Goal: Find specific page/section: Find specific page/section

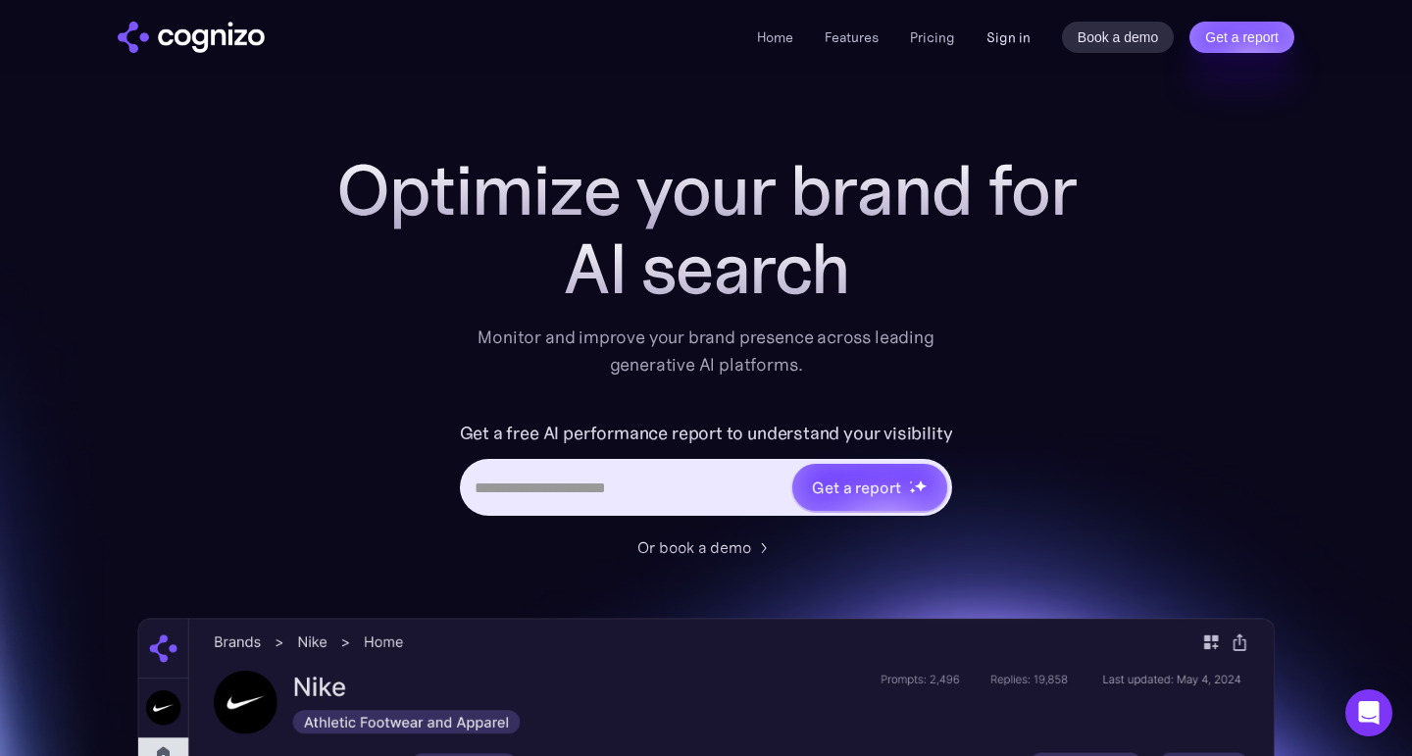
click at [1019, 39] on link "Sign in" at bounding box center [1008, 37] width 44 height 24
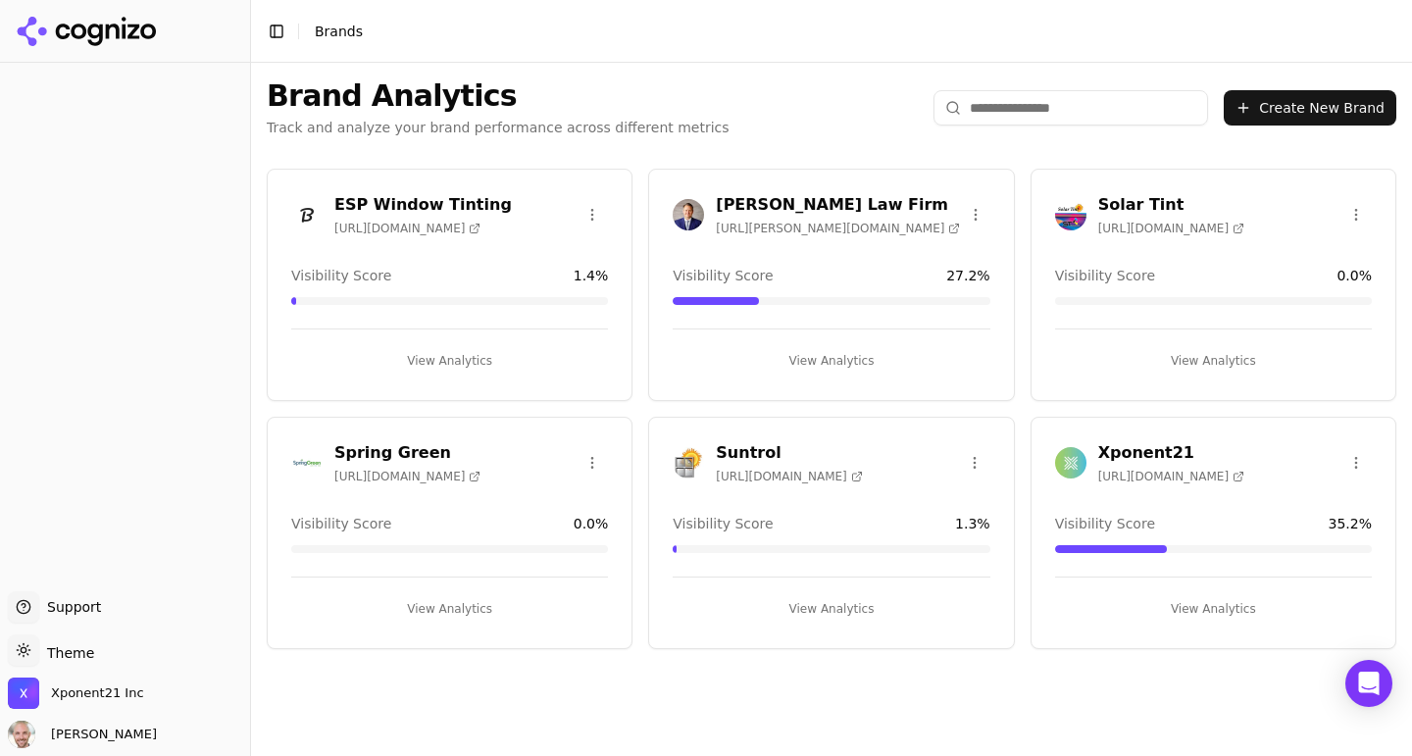
click at [1171, 454] on h3 "Xponent21" at bounding box center [1171, 453] width 146 height 24
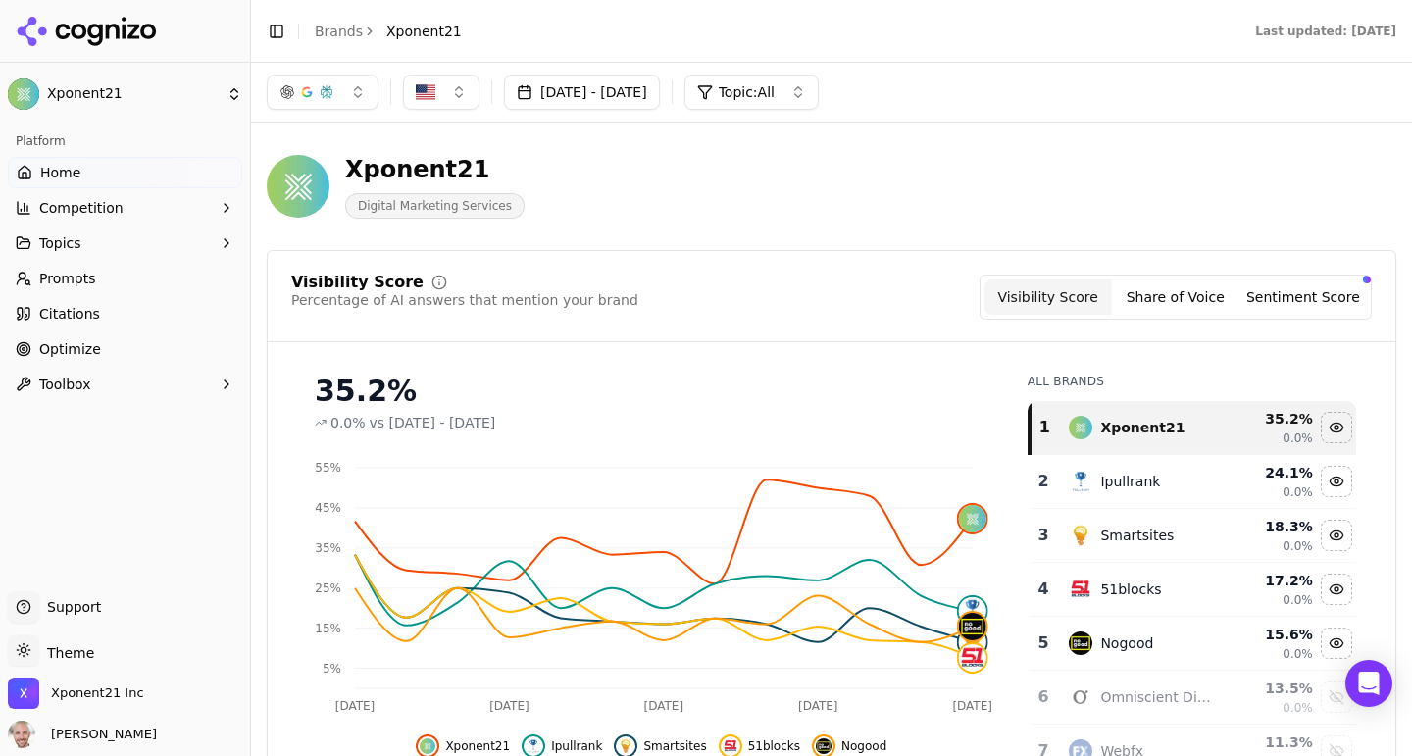
click at [306, 90] on div "button" at bounding box center [307, 92] width 16 height 16
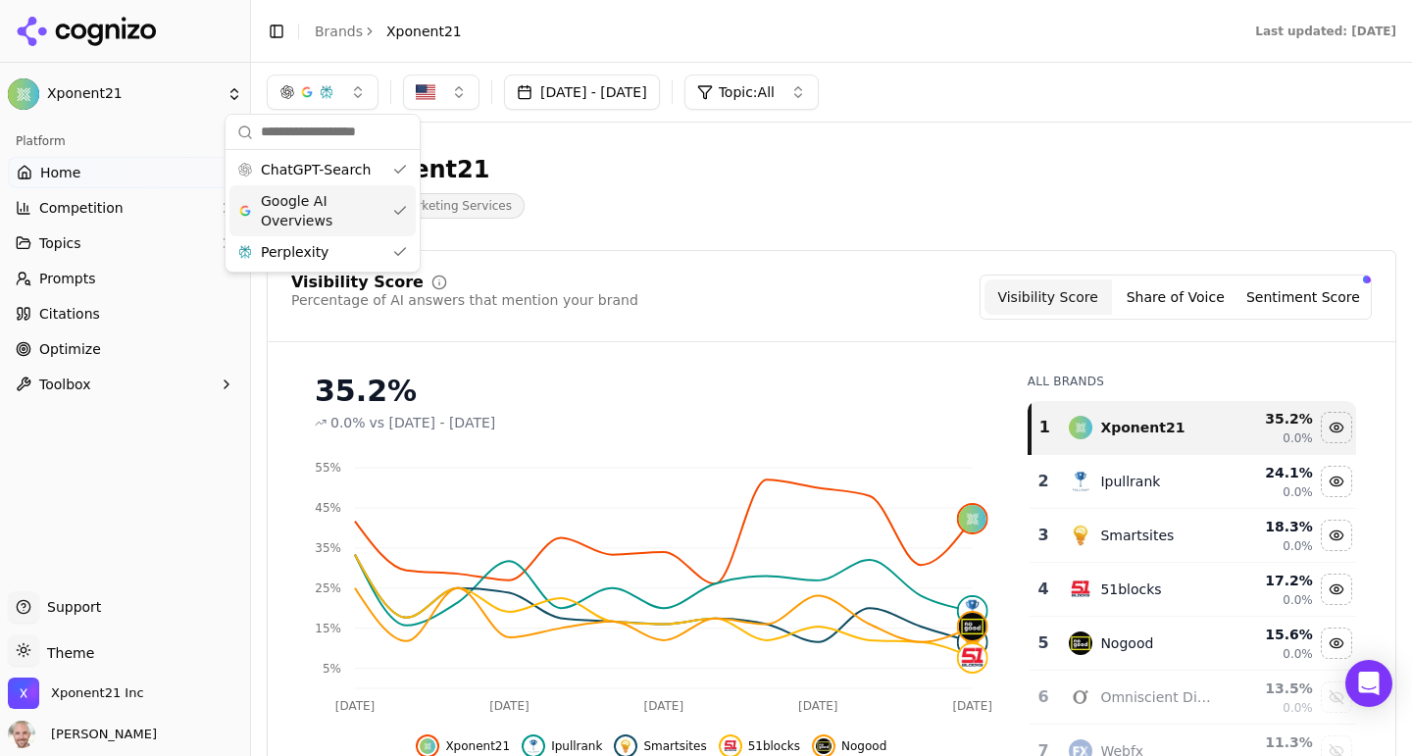
click at [304, 205] on span "Google AI Overviews" at bounding box center [323, 210] width 124 height 39
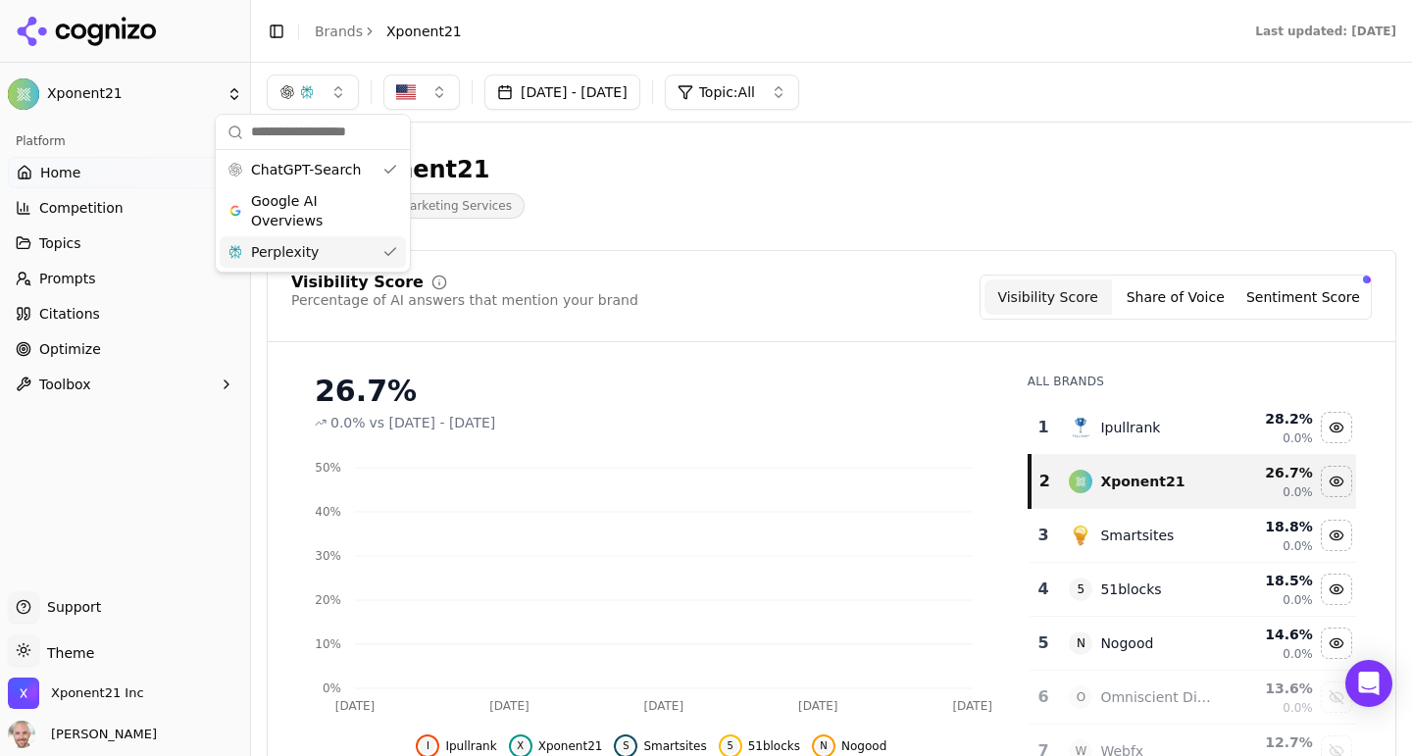
click at [296, 249] on span "Perplexity" at bounding box center [285, 252] width 68 height 20
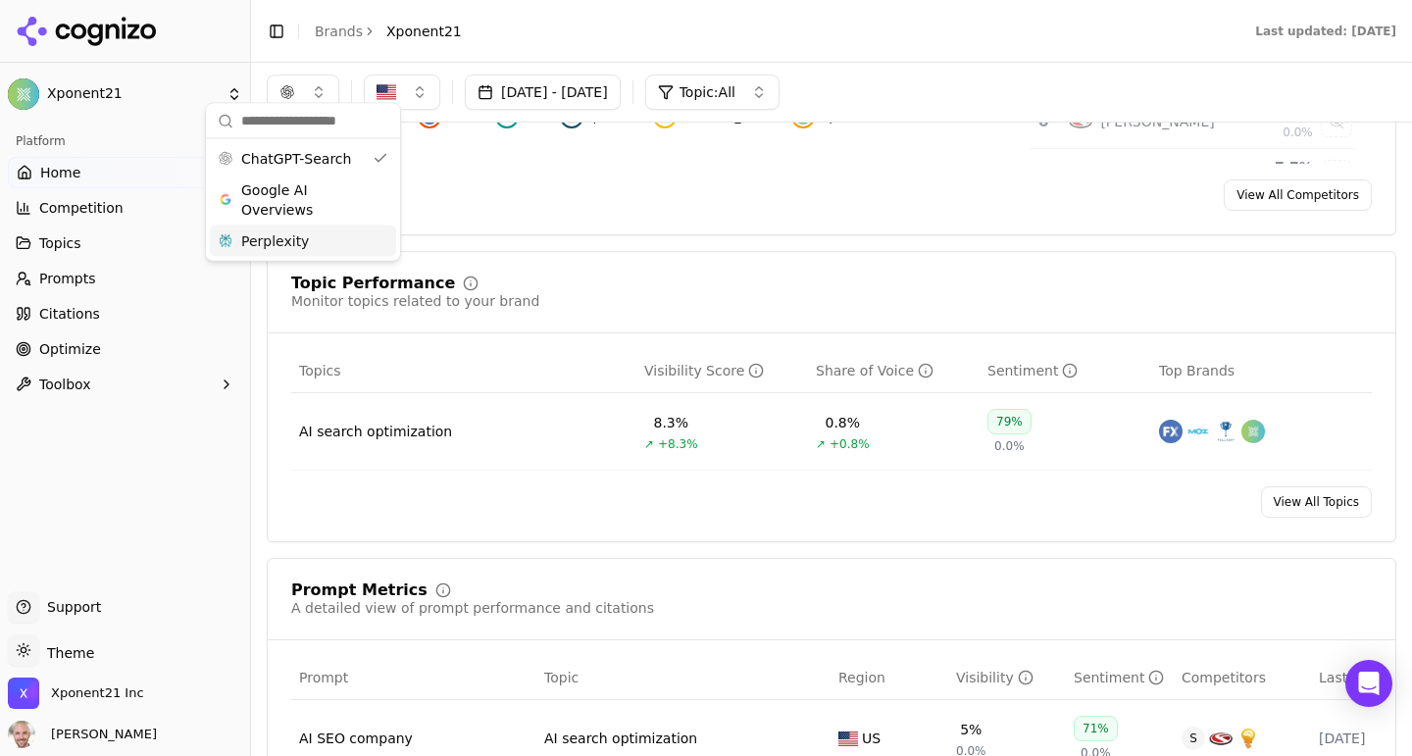
scroll to position [466, 0]
